Goal: Information Seeking & Learning: Learn about a topic

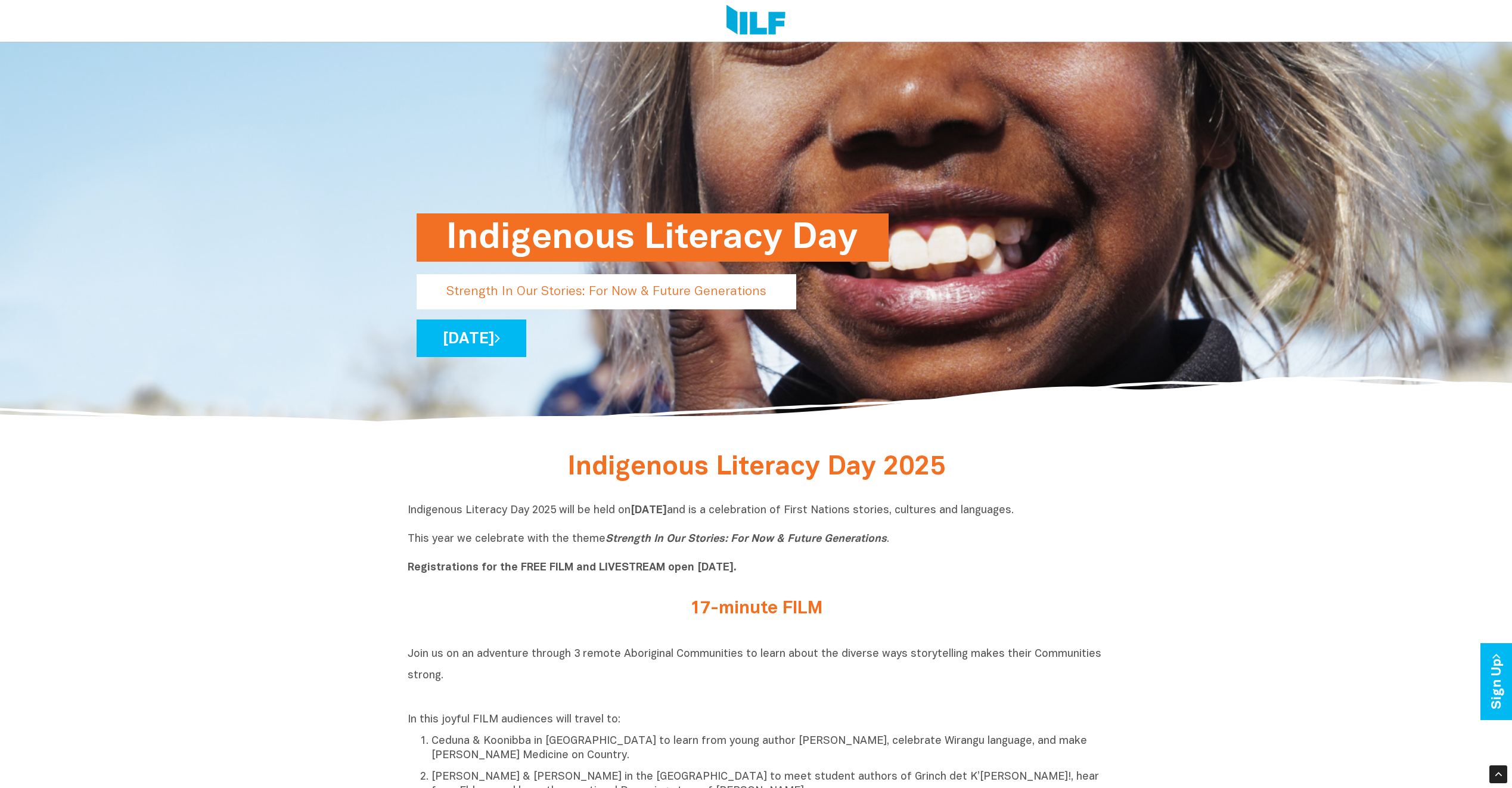
scroll to position [238, 0]
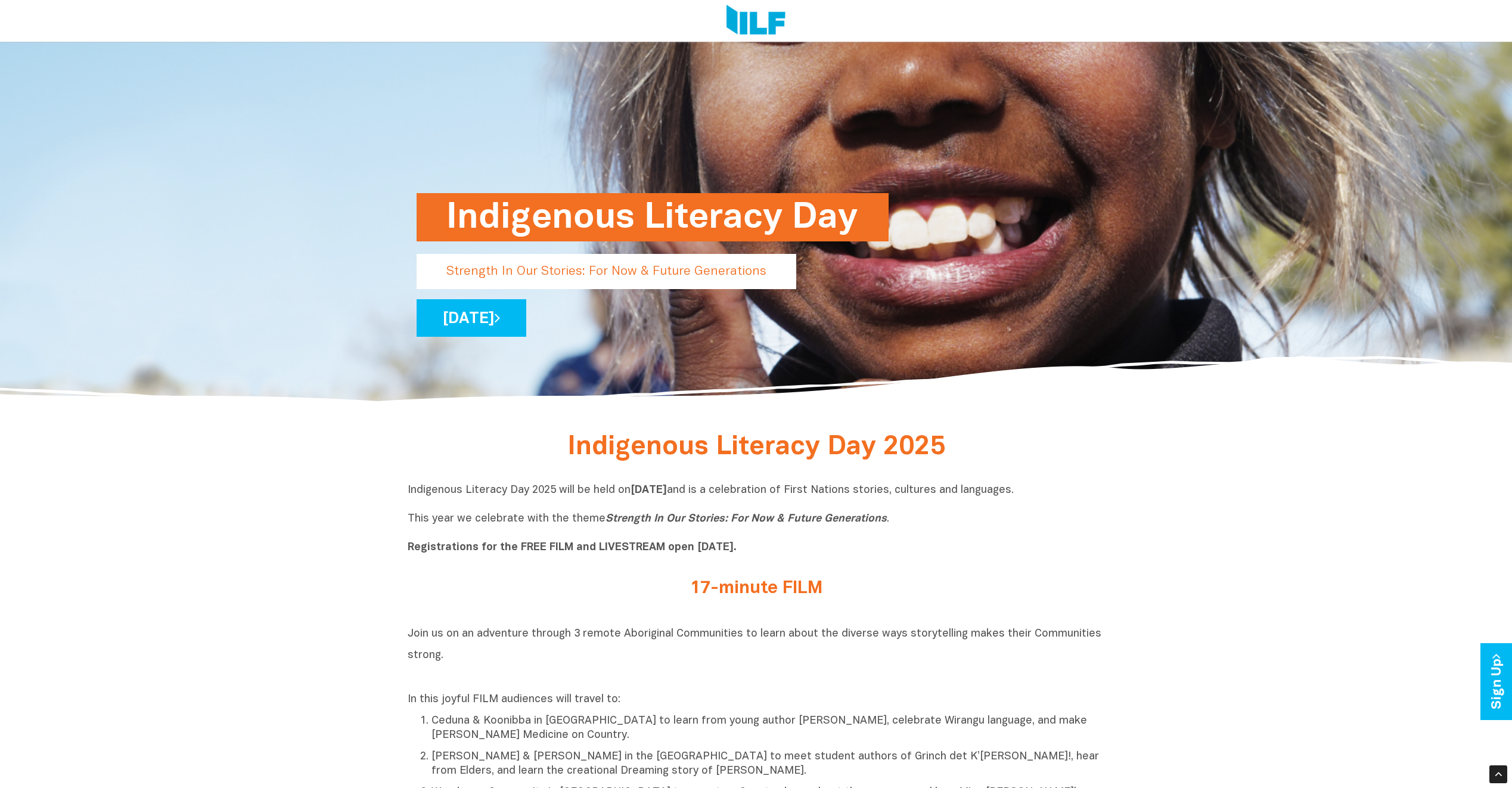
drag, startPoint x: 415, startPoint y: 489, endPoint x: 763, endPoint y: 549, distance: 353.1
click at [763, 549] on p "Indigenous Literacy Day 2025 will be held on Wednesday 3 September and is a cel…" at bounding box center [756, 518] width 697 height 71
drag, startPoint x: 763, startPoint y: 549, endPoint x: 771, endPoint y: 594, distance: 45.7
click at [771, 594] on h2 "17-minute FILM" at bounding box center [756, 589] width 447 height 20
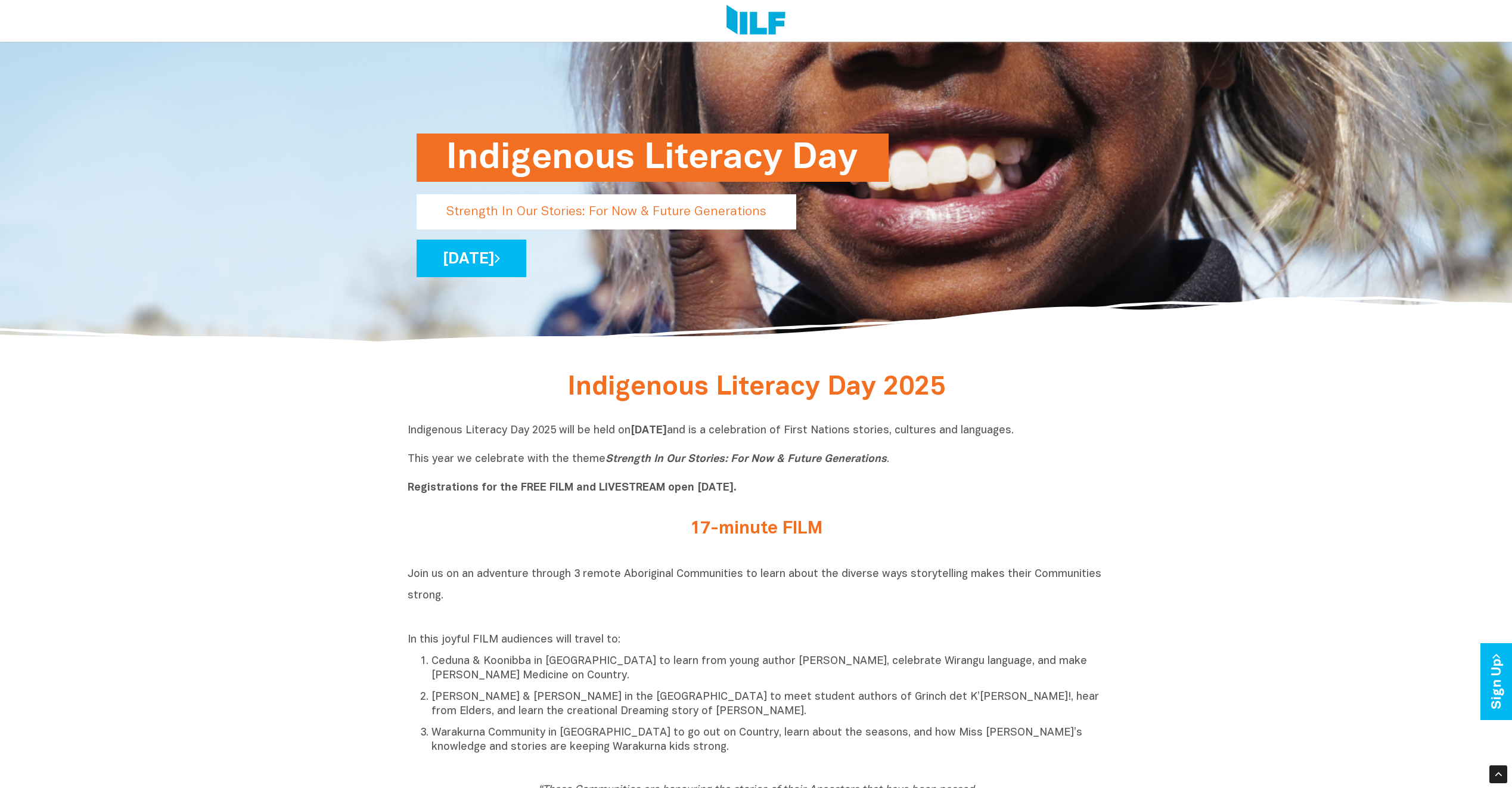
scroll to position [357, 0]
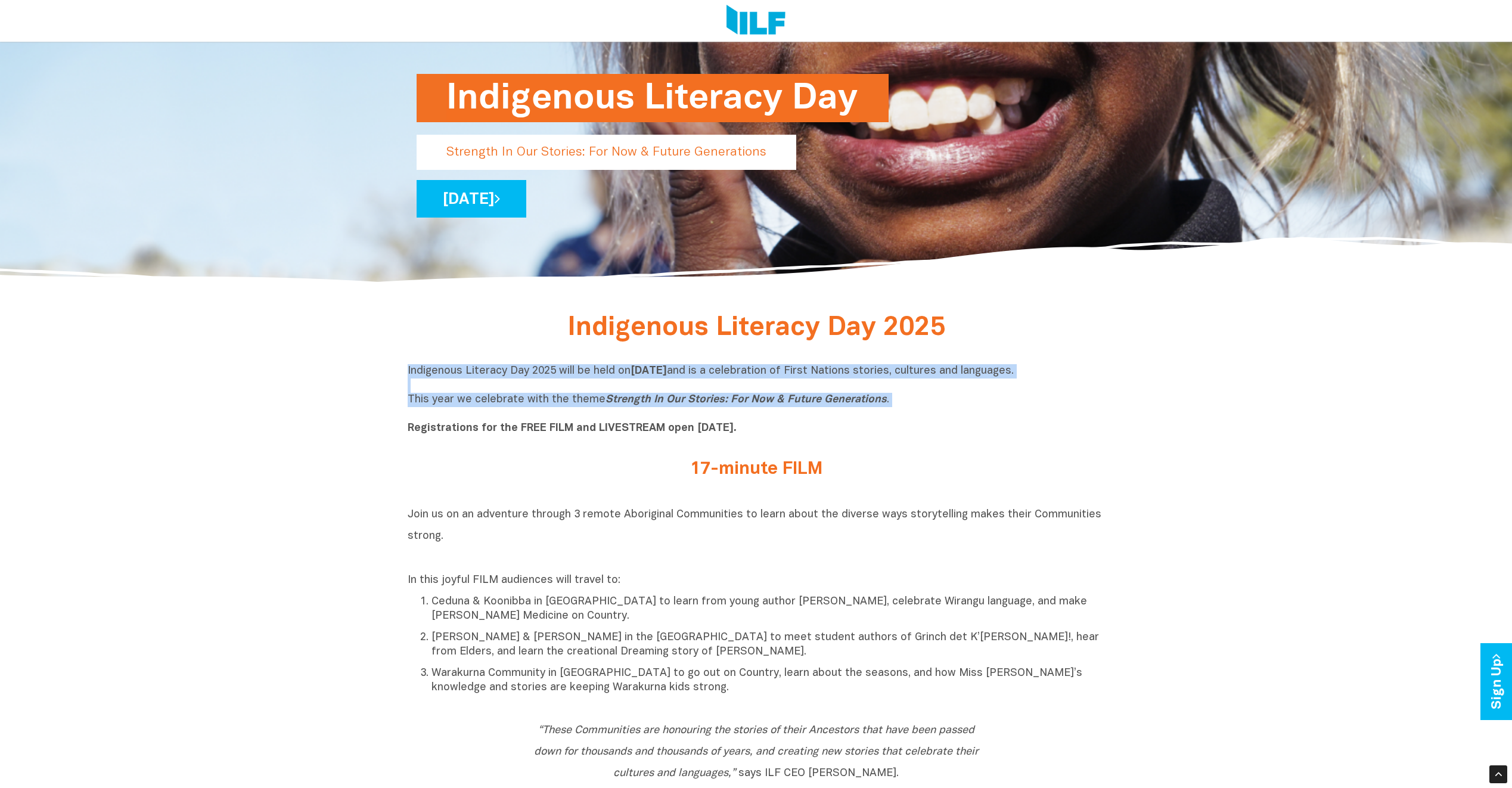
drag, startPoint x: 398, startPoint y: 371, endPoint x: 850, endPoint y: 414, distance: 454.0
copy p "Indigenous Literacy Day 2025 will be held on Wednesday 3 September and is a cel…"
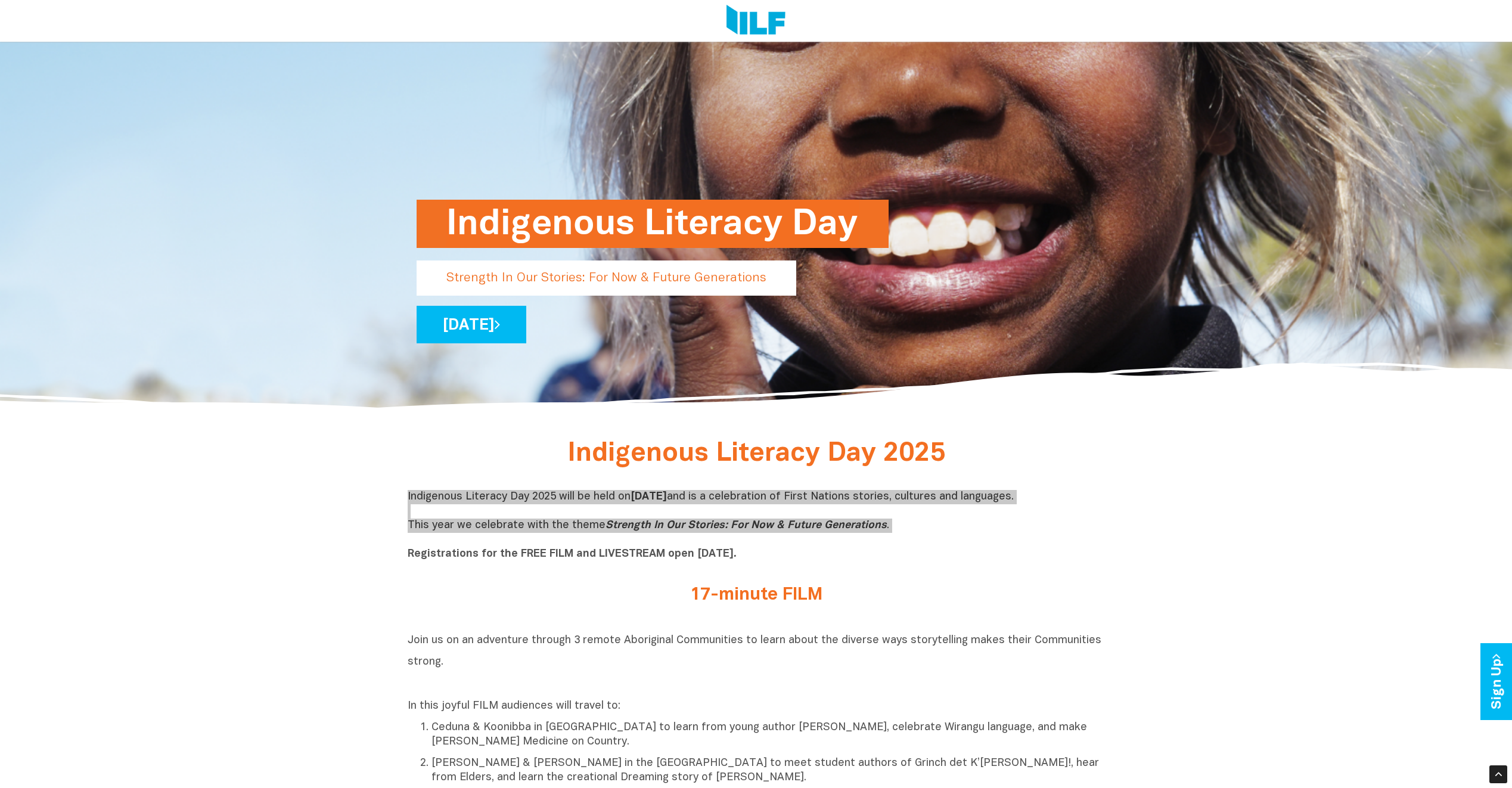
scroll to position [0, 0]
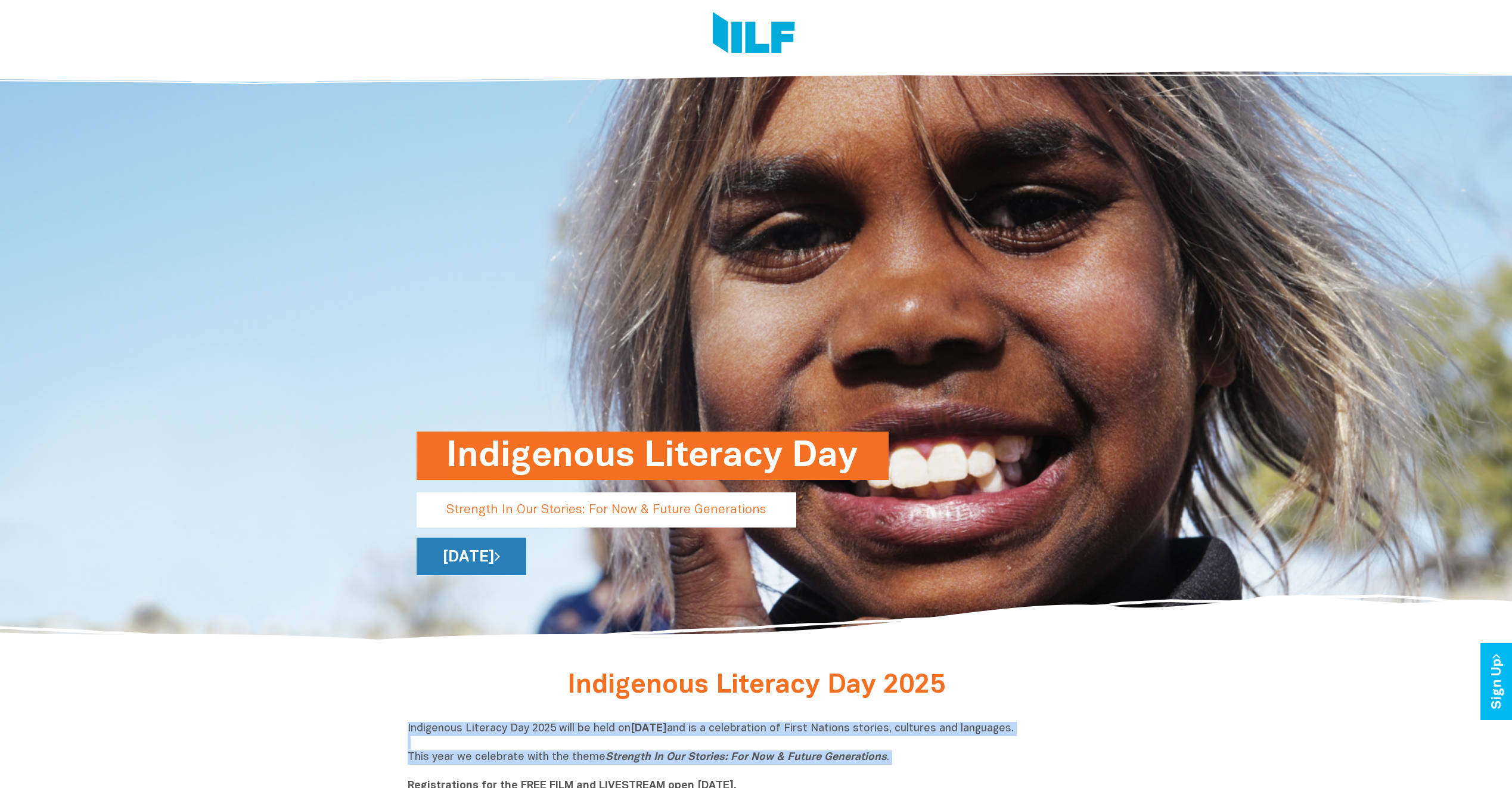
click at [526, 549] on link "[DATE]" at bounding box center [471, 556] width 110 height 38
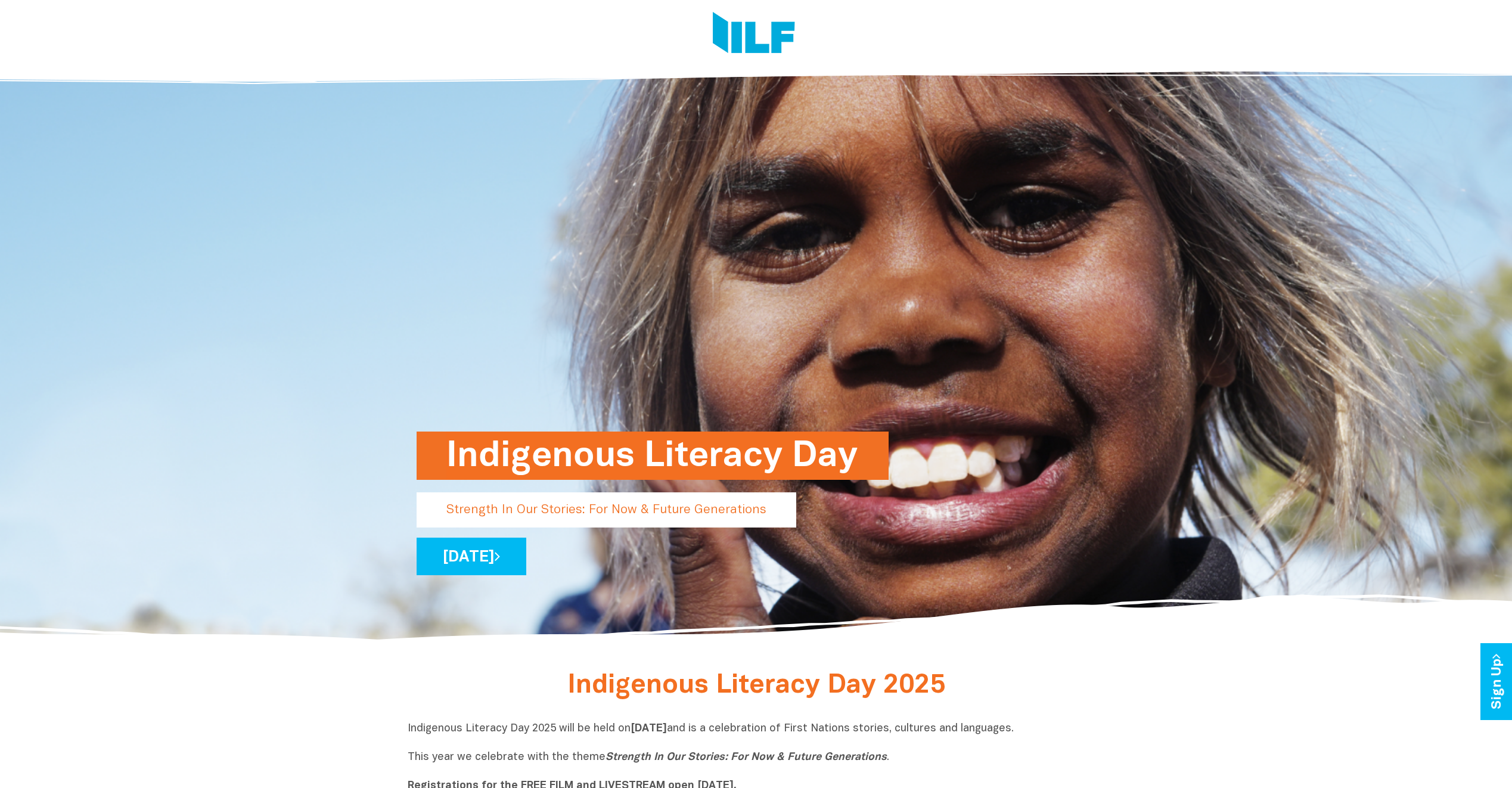
drag, startPoint x: 503, startPoint y: 513, endPoint x: 641, endPoint y: 510, distance: 138.0
click at [503, 513] on p "Strength In Our Stories: For Now & Future Generations" at bounding box center [606, 509] width 379 height 35
click at [643, 510] on p "Strength In Our Stories: For Now & Future Generations" at bounding box center [606, 509] width 379 height 35
click at [677, 512] on p "Strength In Our Stories: For Now & Future Generations" at bounding box center [606, 509] width 379 height 35
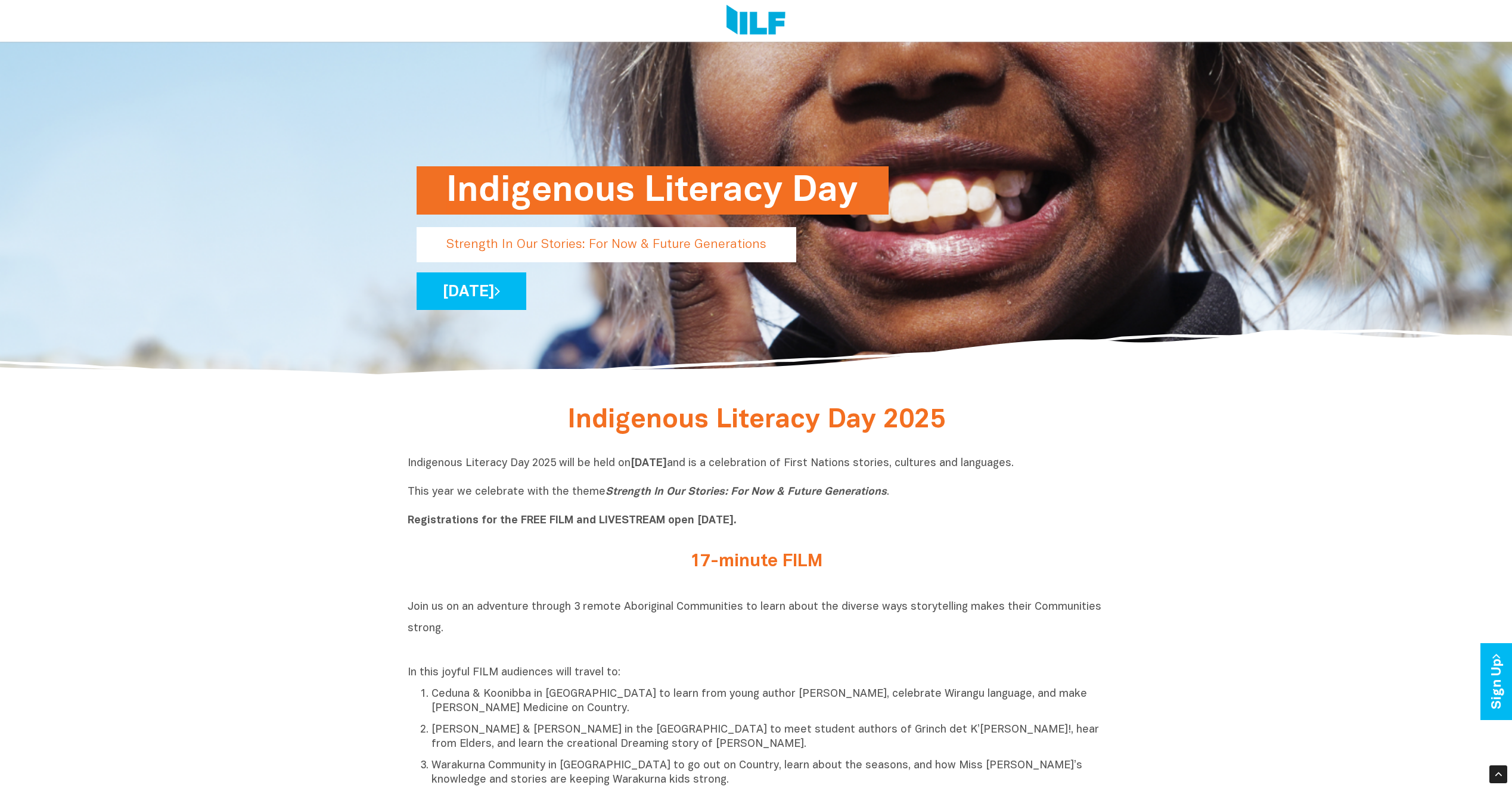
scroll to position [119, 0]
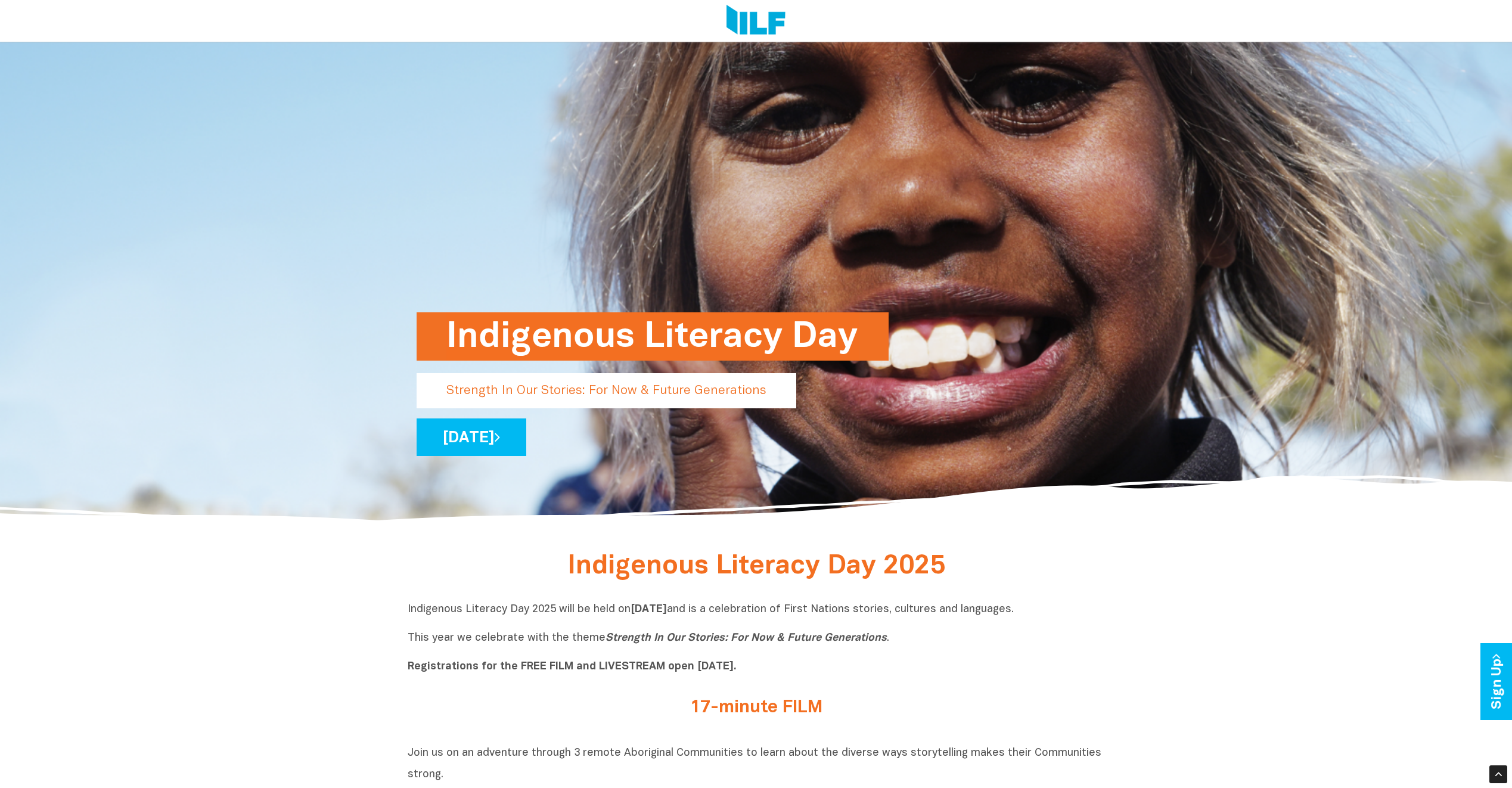
click at [531, 328] on h1 "Indigenous Literacy Day" at bounding box center [652, 336] width 412 height 48
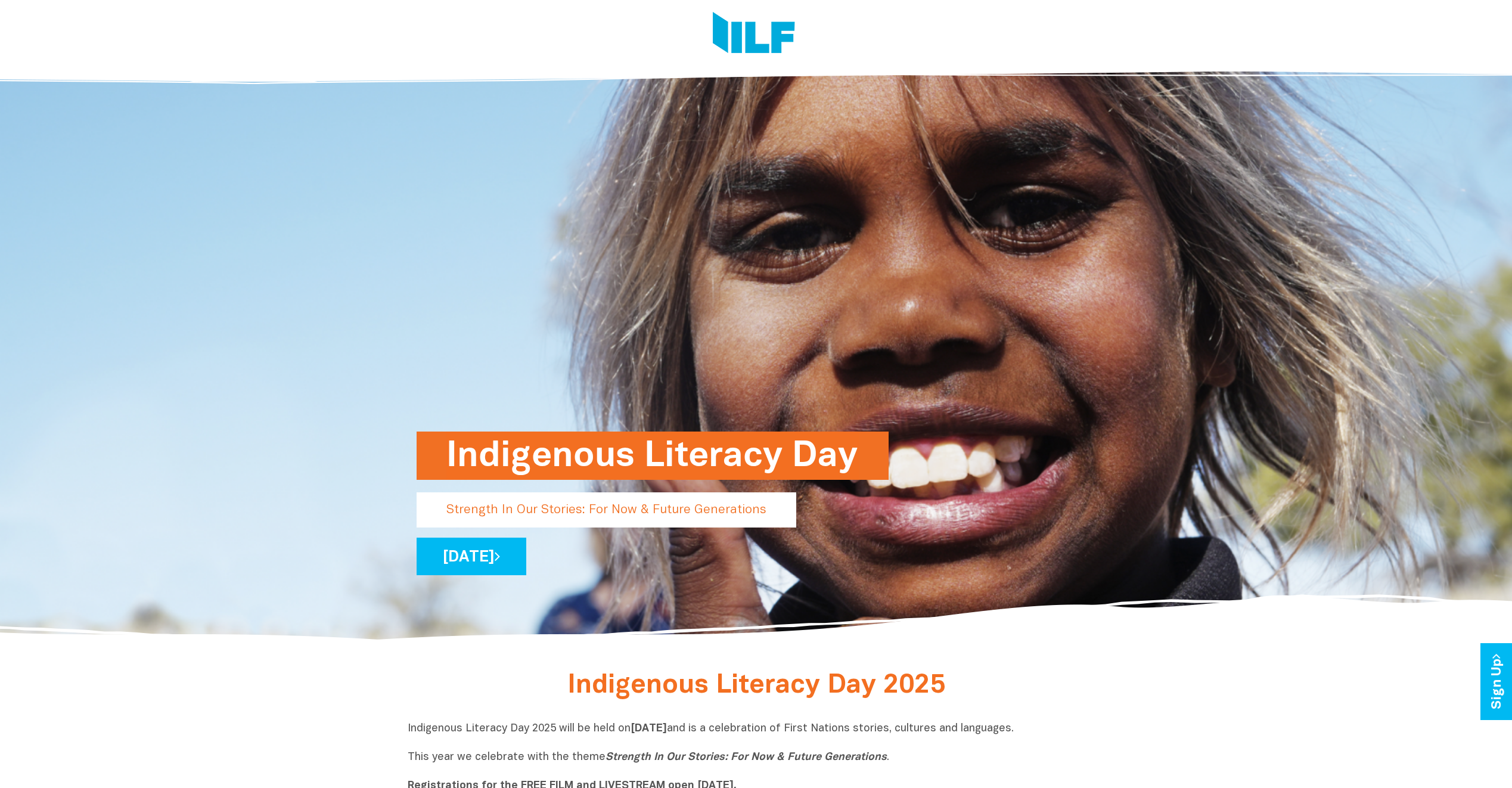
click at [563, 508] on p "Strength In Our Stories: For Now & Future Generations" at bounding box center [606, 509] width 379 height 35
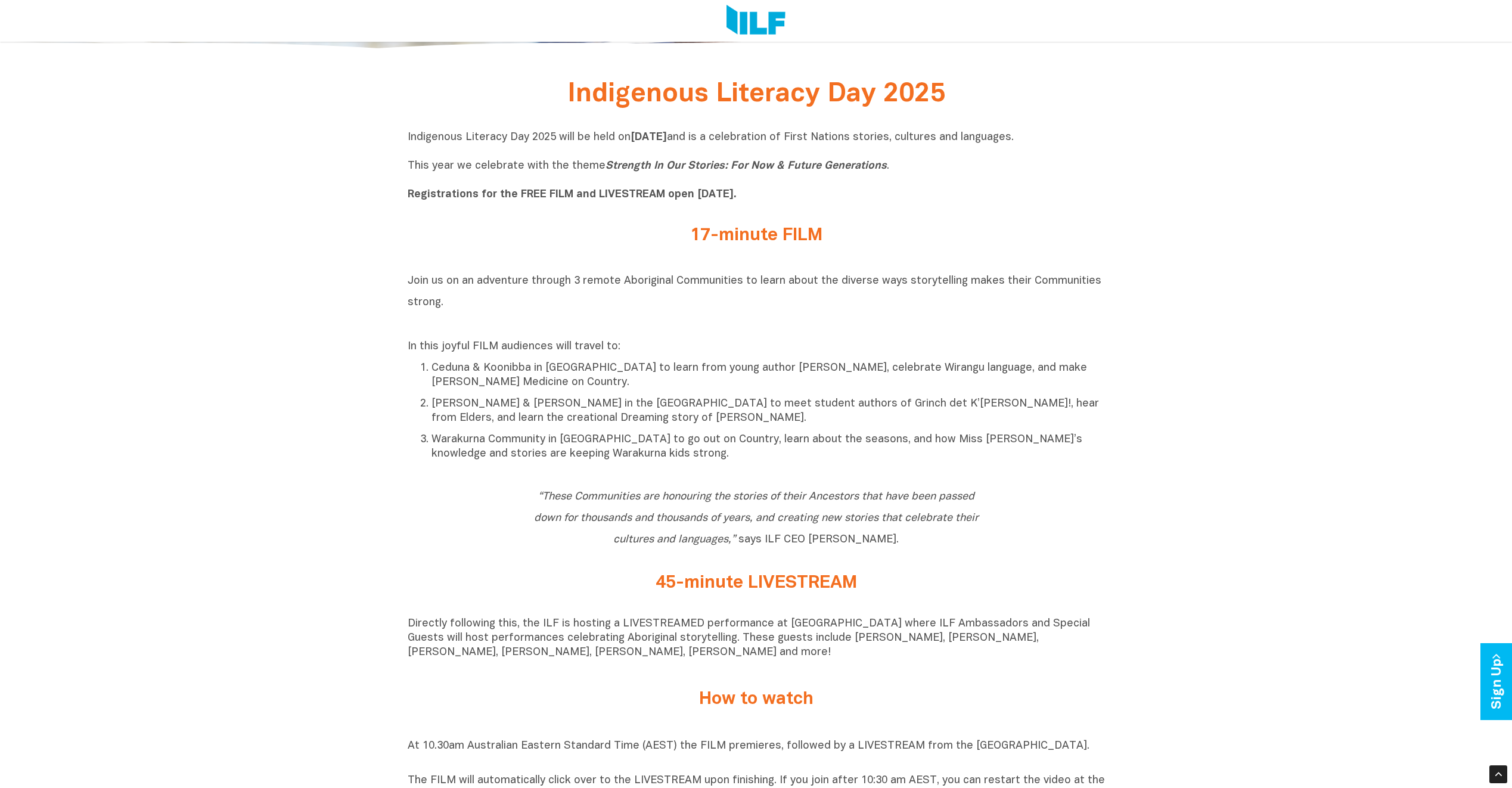
scroll to position [775, 0]
